Goal: Information Seeking & Learning: Learn about a topic

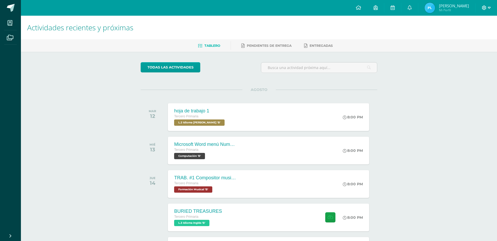
click at [487, 5] on span at bounding box center [485, 8] width 9 height 6
click at [465, 37] on span "Cerrar sesión" at bounding box center [473, 35] width 24 height 5
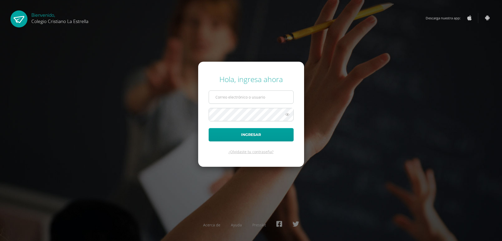
type input "824@laestrella.edu.gt"
click at [267, 96] on input "824@laestrella.edu.gt" at bounding box center [251, 97] width 84 height 13
click at [252, 132] on button "Ingresar" at bounding box center [250, 134] width 85 height 13
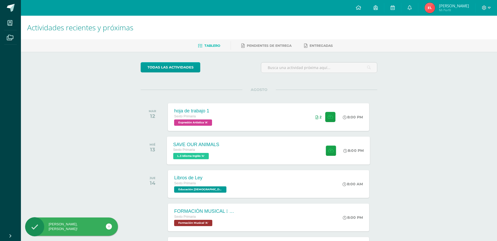
click at [238, 155] on div "SAVE OUR ANIMALS Sexto Primaria L.3 Idioma Inglés 'A' 8:00 PM SAVE OUR ANIMALS …" at bounding box center [268, 150] width 203 height 28
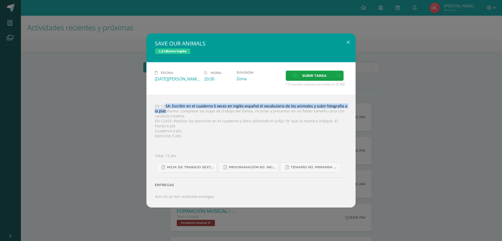
drag, startPoint x: 155, startPoint y: 106, endPoint x: 343, endPoint y: 101, distance: 187.4
click at [343, 101] on div "EN CASA: Escribir en el cuaderno 5 veces en inglés-español el vocabulario de lo…" at bounding box center [250, 151] width 209 height 113
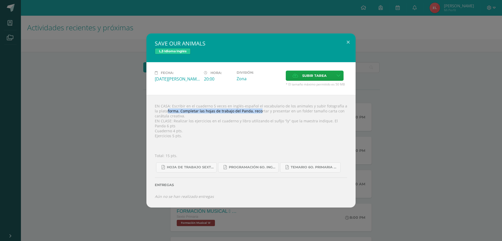
drag, startPoint x: 154, startPoint y: 111, endPoint x: 245, endPoint y: 111, distance: 91.4
click at [245, 111] on div "EN CASA: Escribir en el cuaderno 5 veces en inglés-español el vocabulario de lo…" at bounding box center [250, 151] width 209 height 113
drag, startPoint x: 252, startPoint y: 112, endPoint x: 330, endPoint y: 108, distance: 77.7
click at [334, 108] on div "EN CASA: Escribir en el cuaderno 5 veces en inglés-español el vocabulario de lo…" at bounding box center [250, 151] width 209 height 113
drag, startPoint x: 155, startPoint y: 115, endPoint x: 189, endPoint y: 114, distance: 34.0
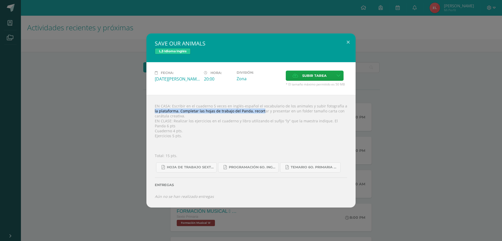
click at [189, 114] on div "EN CASA: Escribir en el cuaderno 5 veces en inglés-español el vocabulario de lo…" at bounding box center [250, 151] width 209 height 113
click at [138, 135] on div "SAVE OUR ANIMALS L.3 Idioma Inglés Fecha: [DATE][PERSON_NAME] Hora: 20:00 Divis…" at bounding box center [250, 120] width 497 height 174
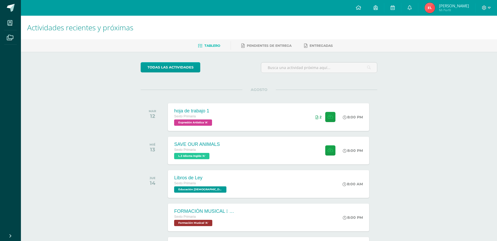
drag, startPoint x: 144, startPoint y: 141, endPoint x: 53, endPoint y: 101, distance: 99.8
click at [53, 101] on div "Actividades recientes y próximas Tablero Pendientes de entrega Entregadas todas…" at bounding box center [259, 173] width 476 height 315
click at [187, 142] on div "SAVE OUR ANIMALS" at bounding box center [196, 144] width 46 height 5
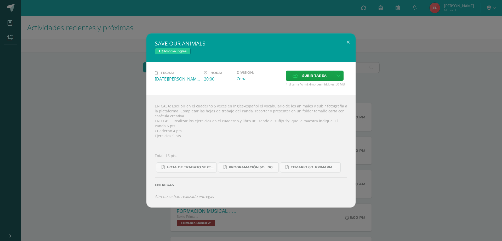
drag, startPoint x: 178, startPoint y: 119, endPoint x: 185, endPoint y: 117, distance: 7.0
click at [185, 117] on div "EN CASA: Escribir en el cuaderno 5 veces en inglés-español el vocabulario de lo…" at bounding box center [250, 151] width 209 height 113
click at [186, 117] on div "EN CASA: Escribir en el cuaderno 5 veces en inglés-español el vocabulario de lo…" at bounding box center [250, 151] width 209 height 113
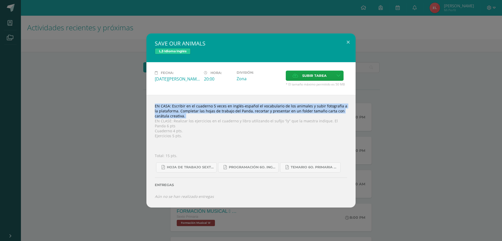
click at [123, 128] on div "SAVE OUR ANIMALS L.3 Idioma Inglés Fecha: [DATE][PERSON_NAME] Hora: 20:00 Divis…" at bounding box center [250, 120] width 497 height 174
click at [159, 157] on div "SAVE OUR ANIMALS L.3 Idioma Inglés Fecha: [DATE][PERSON_NAME] Hora: 20:00 Divis…" at bounding box center [250, 120] width 497 height 174
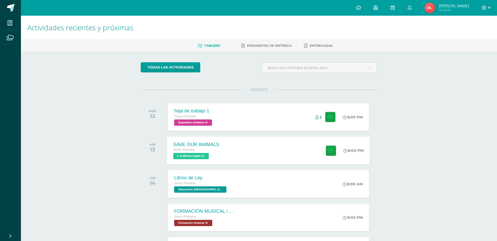
click at [209, 159] on span "L.3 Idioma Inglés 'A'" at bounding box center [191, 156] width 36 height 6
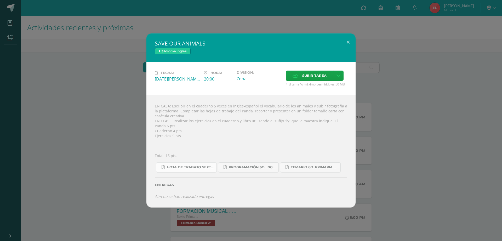
click at [188, 170] on link "Hoja de trabajo SEXTO1.pdf" at bounding box center [186, 167] width 61 height 10
click at [175, 121] on div "EN CASA: Escribir en el cuaderno 5 veces en inglés-español el vocabulario de lo…" at bounding box center [250, 151] width 209 height 113
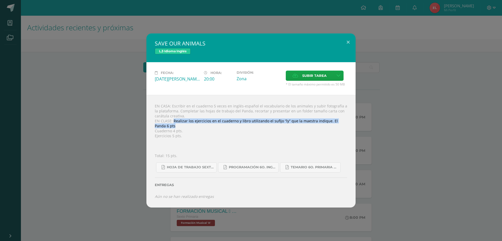
drag, startPoint x: 174, startPoint y: 121, endPoint x: 327, endPoint y: 125, distance: 152.9
click at [327, 125] on div "EN CASA: Escribir en el cuaderno 5 veces en inglés-español el vocabulario de lo…" at bounding box center [250, 151] width 209 height 113
